Goal: Ask a question

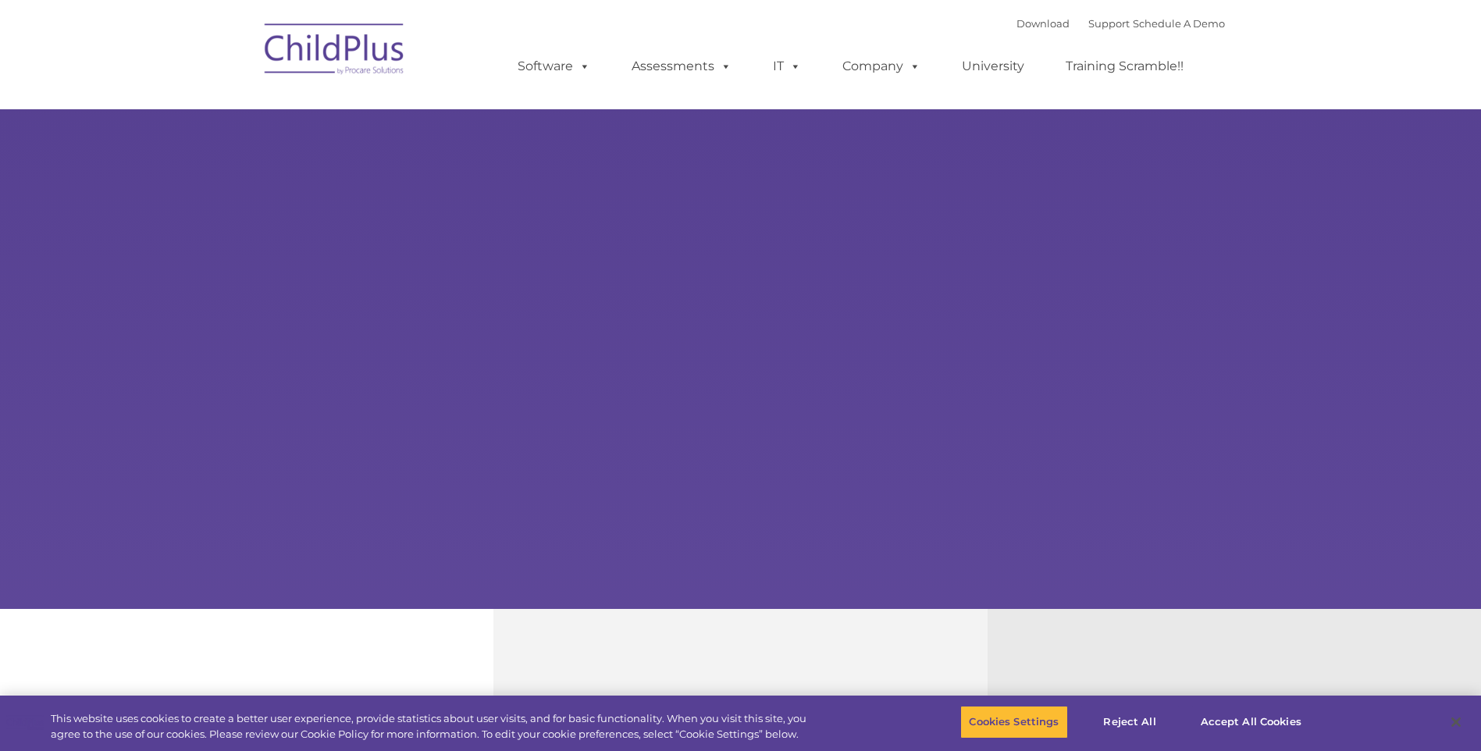
select select "MEDIUM"
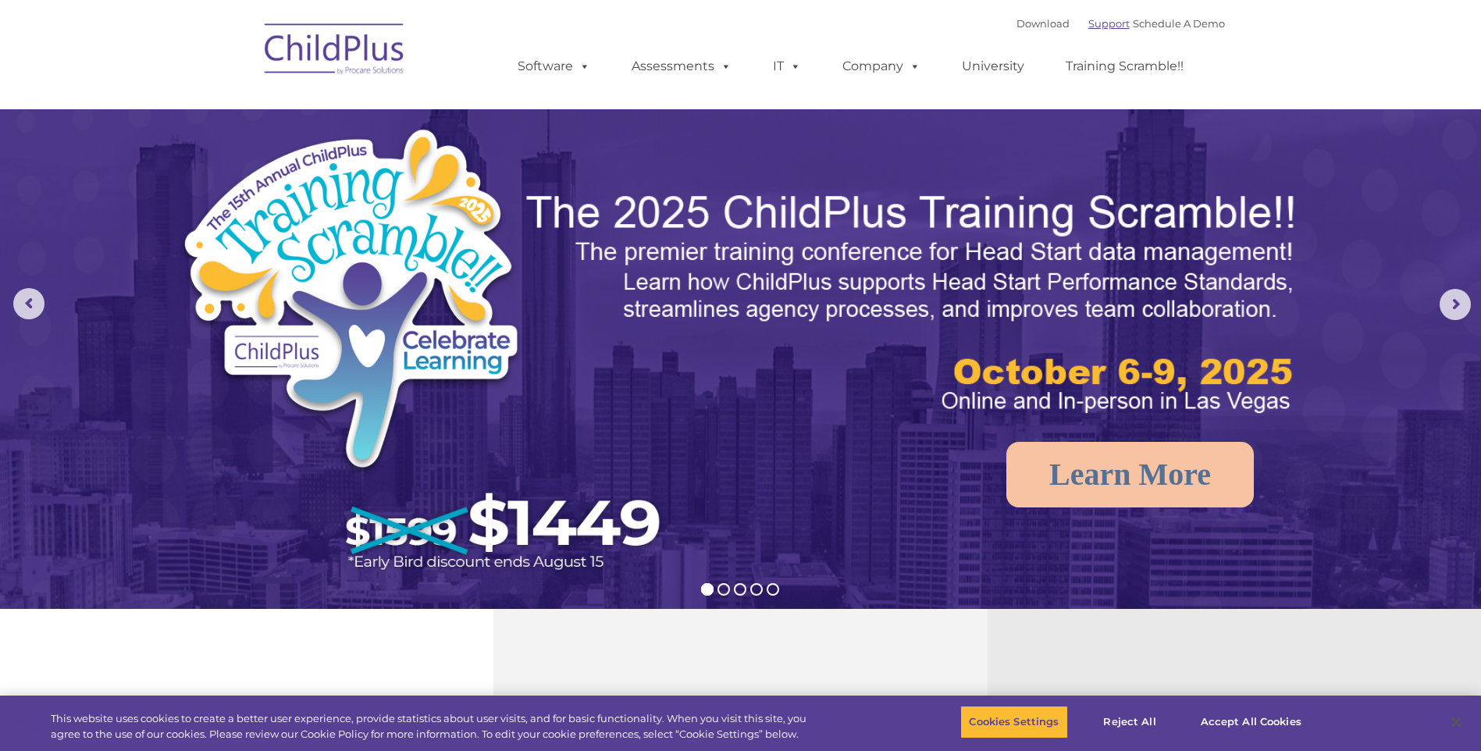
click at [1090, 23] on link "Support" at bounding box center [1108, 23] width 41 height 12
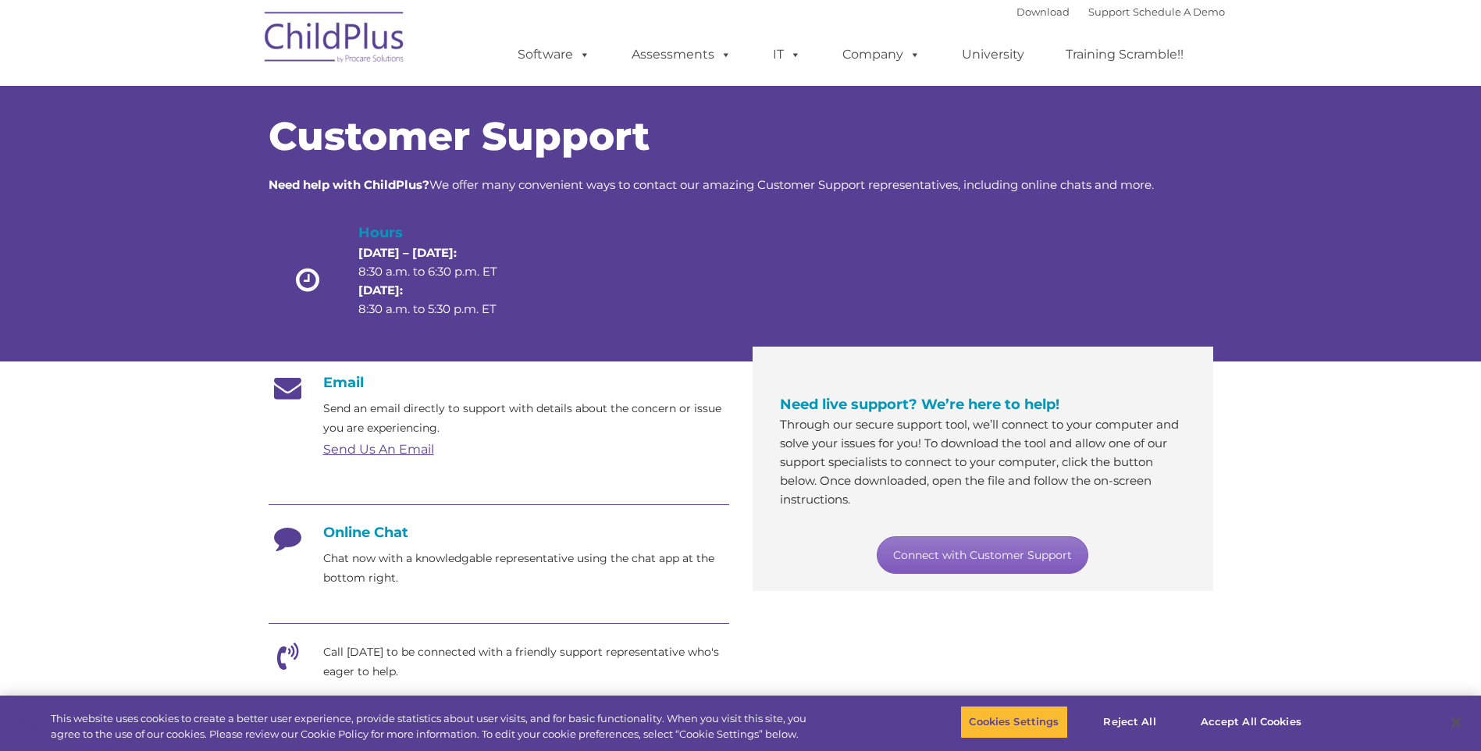
click at [991, 557] on link "Connect with Customer Support" at bounding box center [983, 554] width 212 height 37
